Goal: Register for event/course

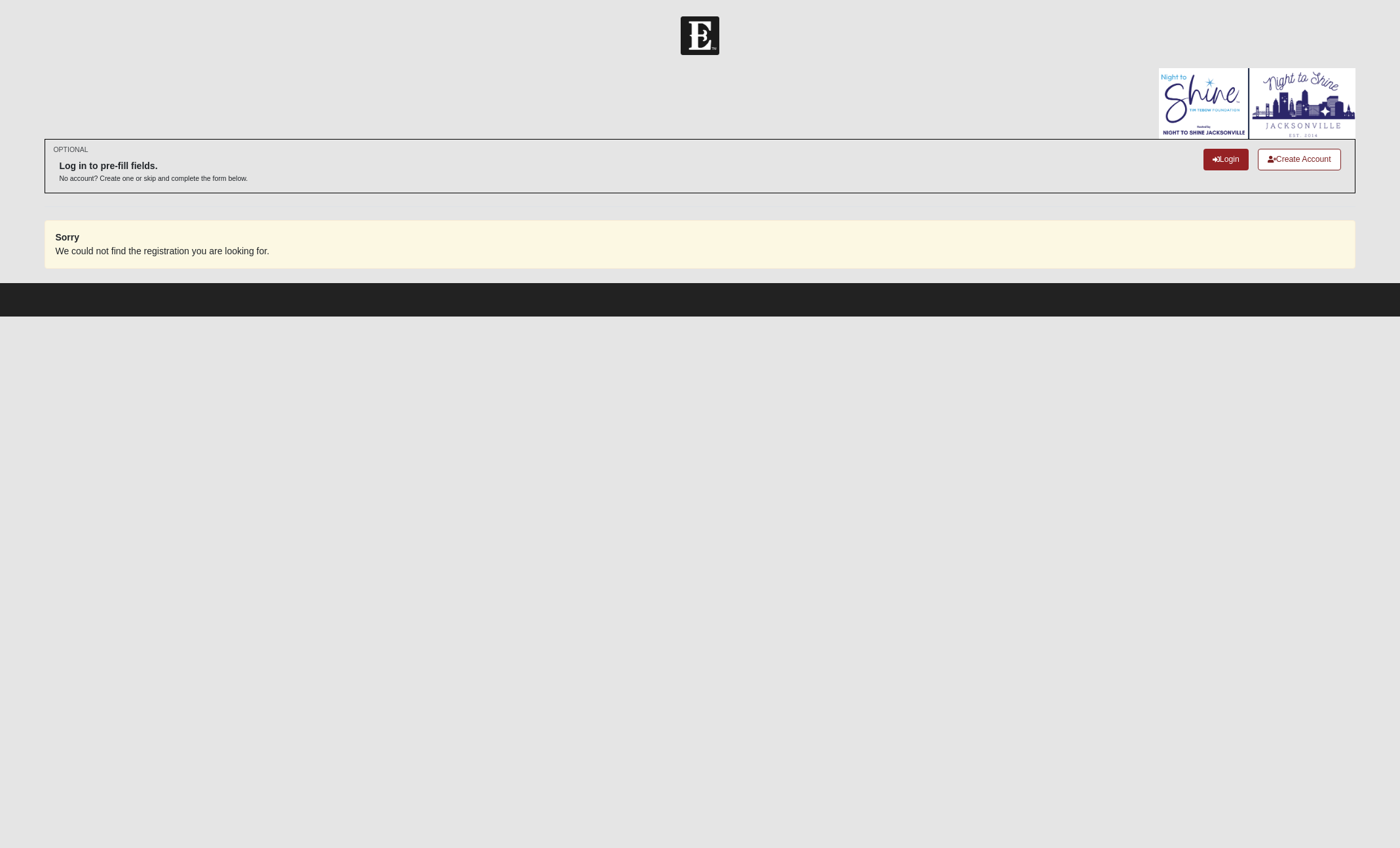
click at [422, 58] on form "Log In Registration Error OPTIONAL Log in to pre-fill fields." at bounding box center [700, 166] width 1400 height 300
click at [125, 165] on h6 "Log in to pre-fill fields." at bounding box center [153, 166] width 189 height 11
click at [342, 48] on div at bounding box center [700, 35] width 1400 height 39
click at [1219, 160] on link "Login" at bounding box center [1226, 159] width 45 height 21
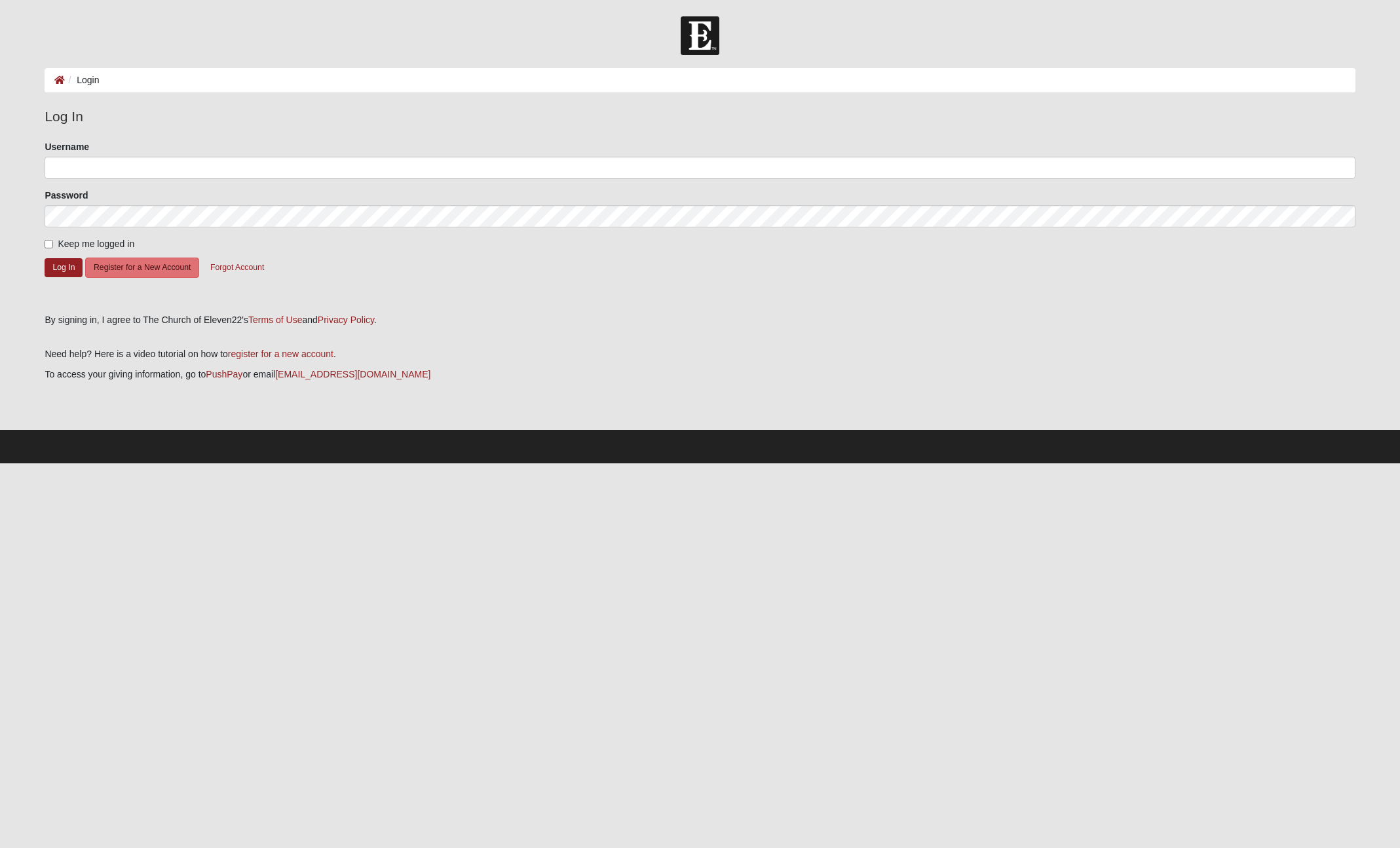
click at [353, 129] on fieldset "Log In Please correct the following: Username Password Keep me logged in Log In…" at bounding box center [699, 205] width 1310 height 198
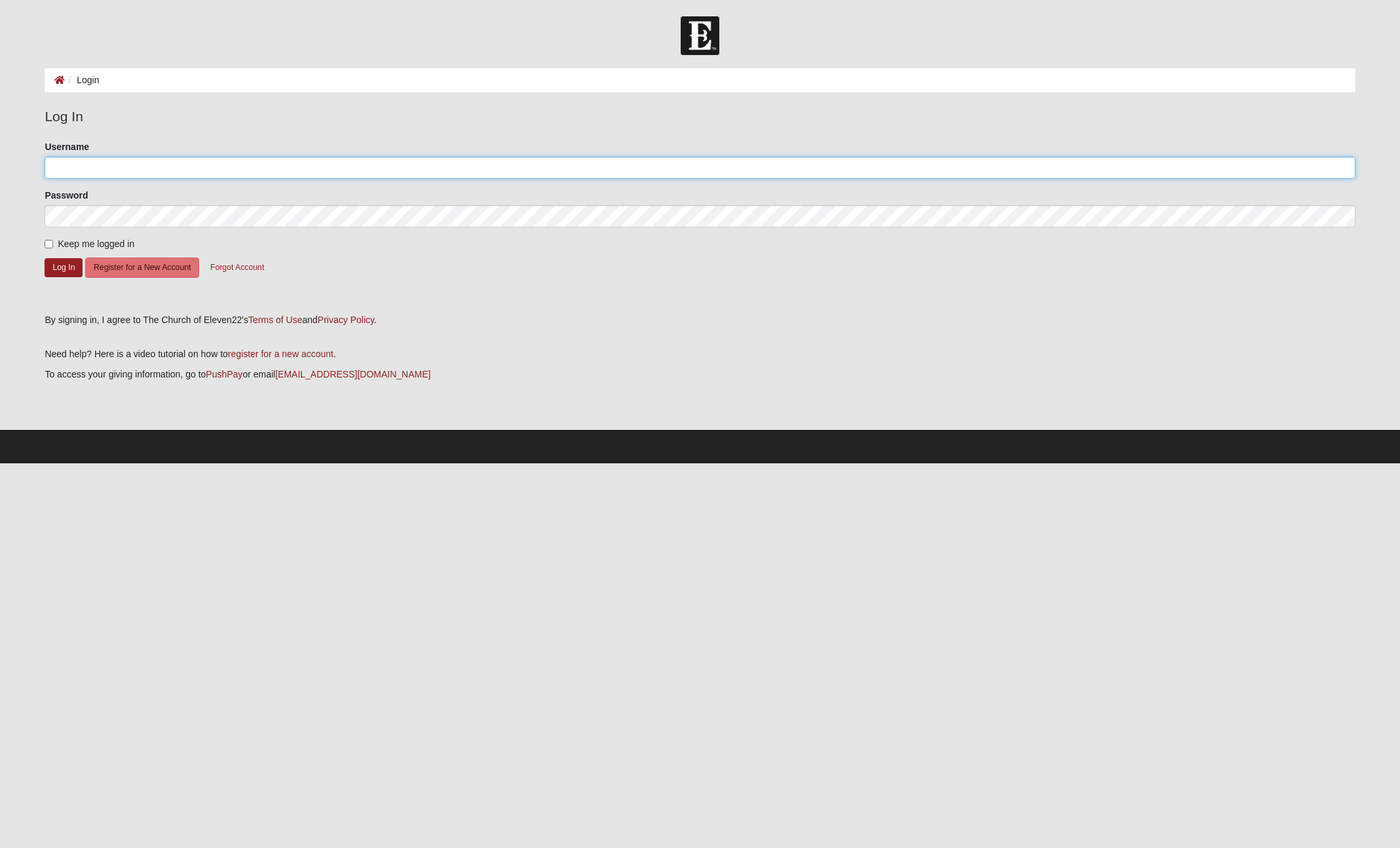
click at [262, 166] on input "Username" at bounding box center [699, 168] width 1310 height 22
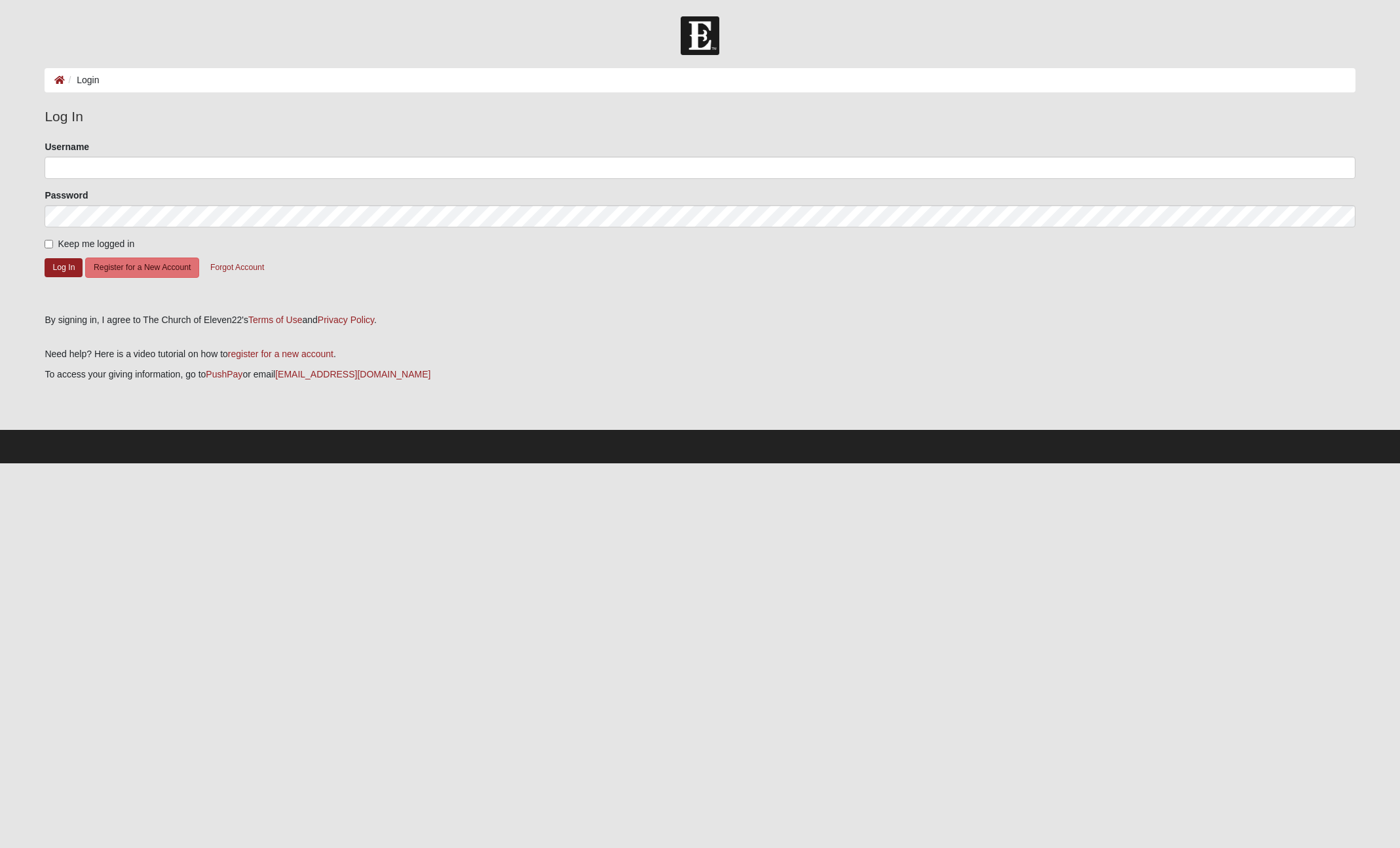
click at [244, 152] on div "Username" at bounding box center [699, 159] width 1310 height 39
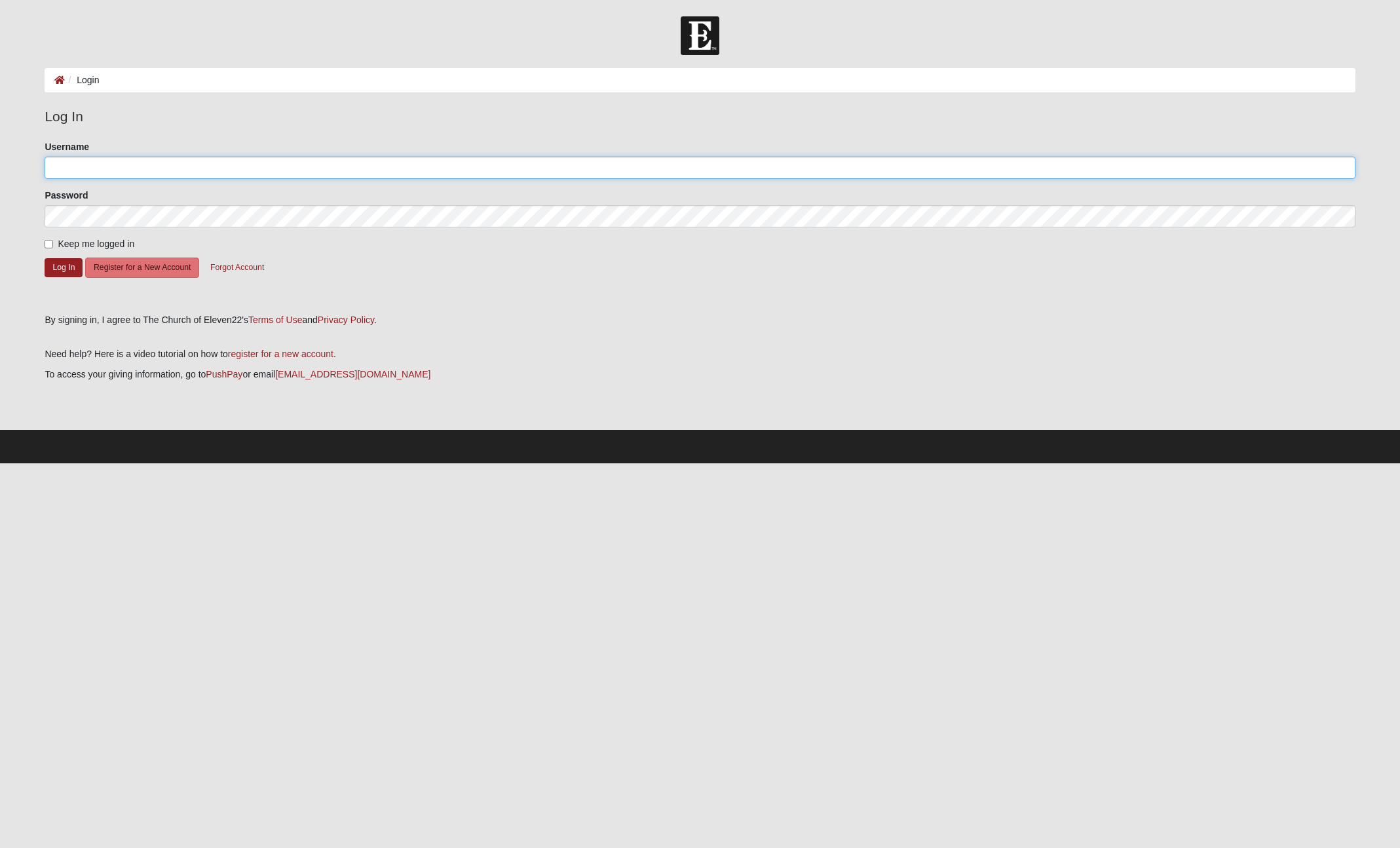
click at [91, 166] on input "Username" at bounding box center [699, 168] width 1310 height 22
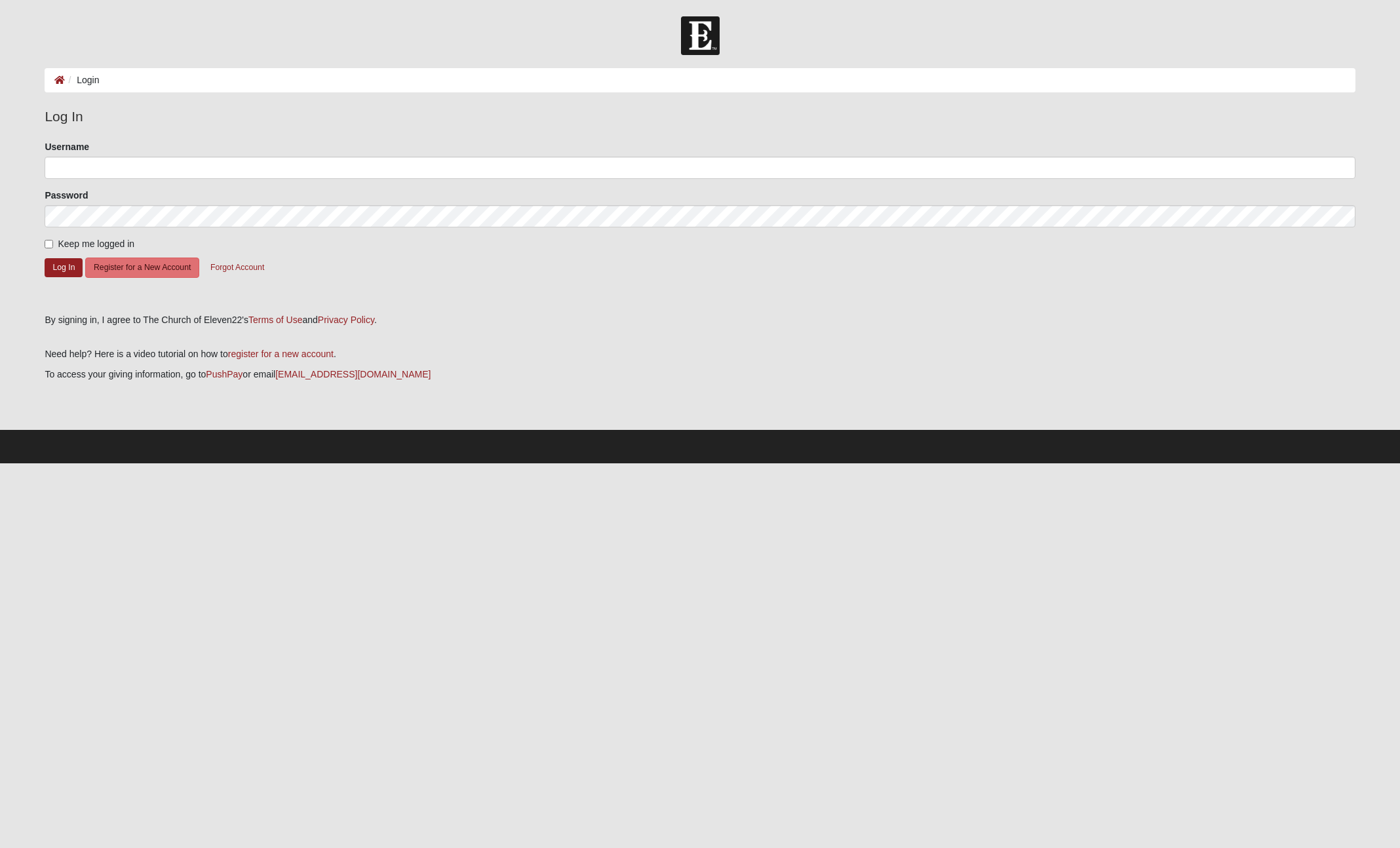
click at [171, 21] on div at bounding box center [700, 35] width 1400 height 39
